Goal: Book appointment/travel/reservation

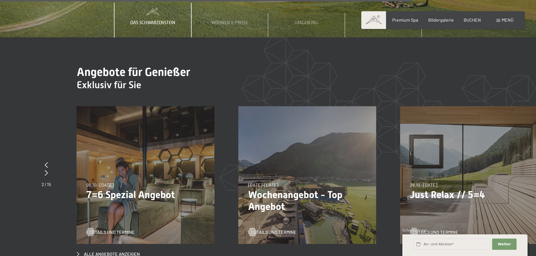
scroll to position [2618, 0]
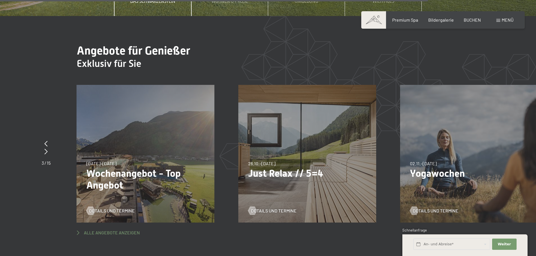
click at [126, 230] on span "Alle Angebote anzeigen" at bounding box center [112, 233] width 56 height 6
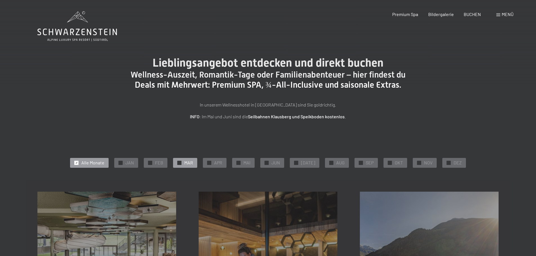
click at [187, 164] on div "✓ MAR" at bounding box center [185, 163] width 24 height 10
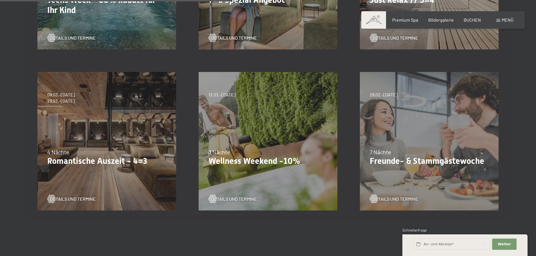
scroll to position [282, 0]
click at [78, 198] on span "Details und Termine" at bounding box center [79, 199] width 46 height 6
